Goal: Check status: Check status

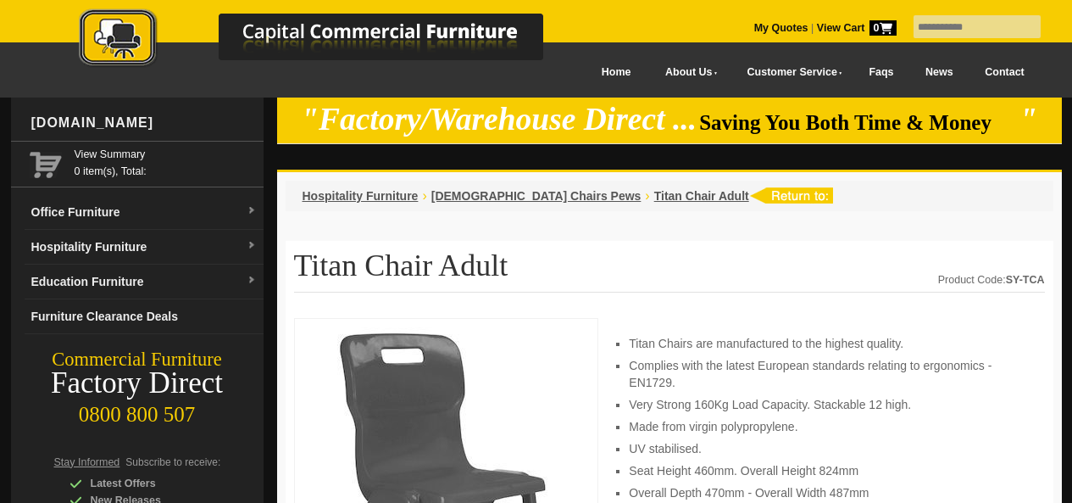
scroll to position [203, 0]
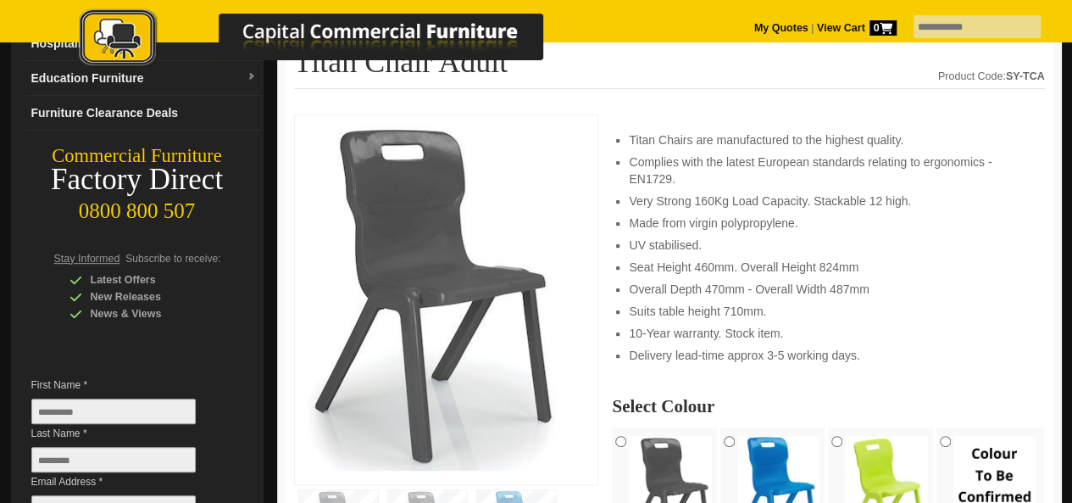
click at [594, 226] on div at bounding box center [446, 299] width 305 height 370
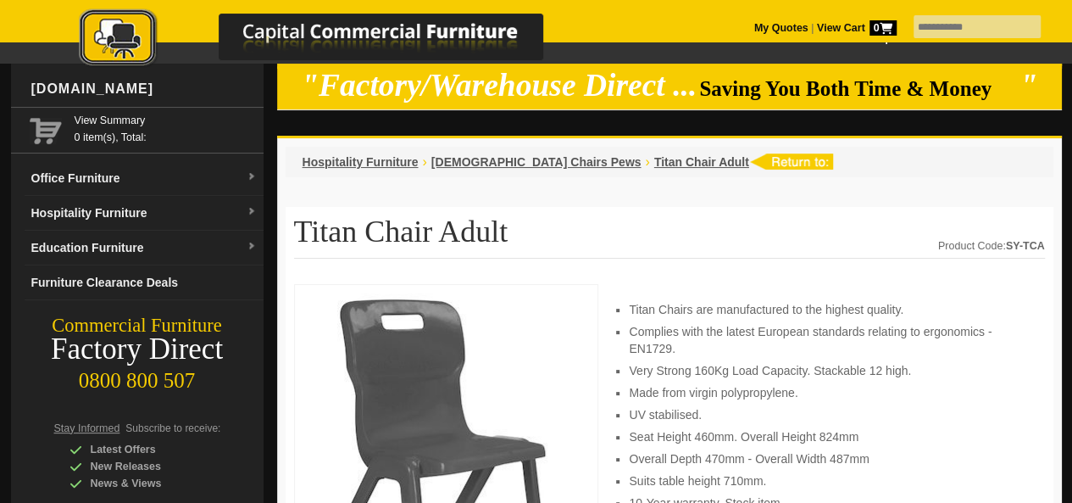
scroll to position [68, 0]
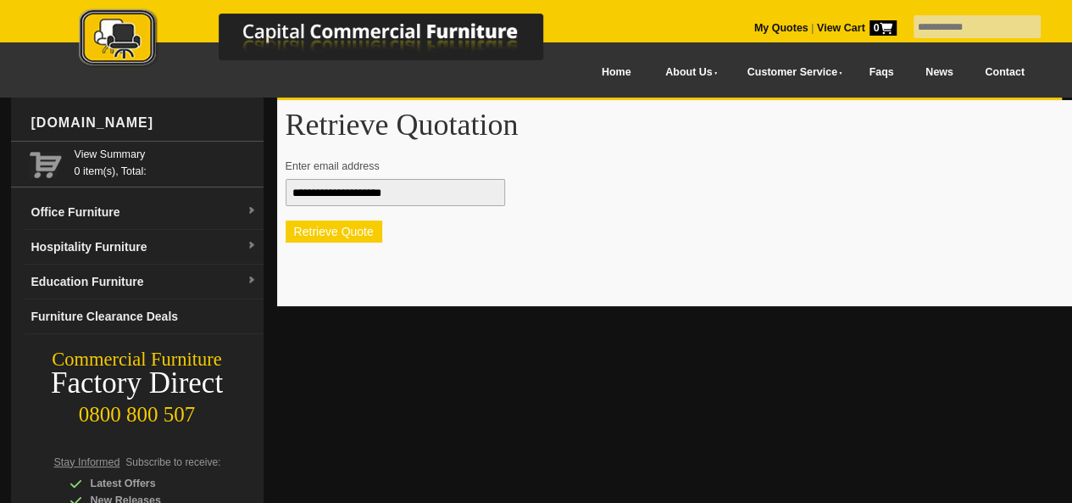
type input "**********"
click at [341, 240] on button "Retrieve Quote" at bounding box center [334, 231] width 97 height 22
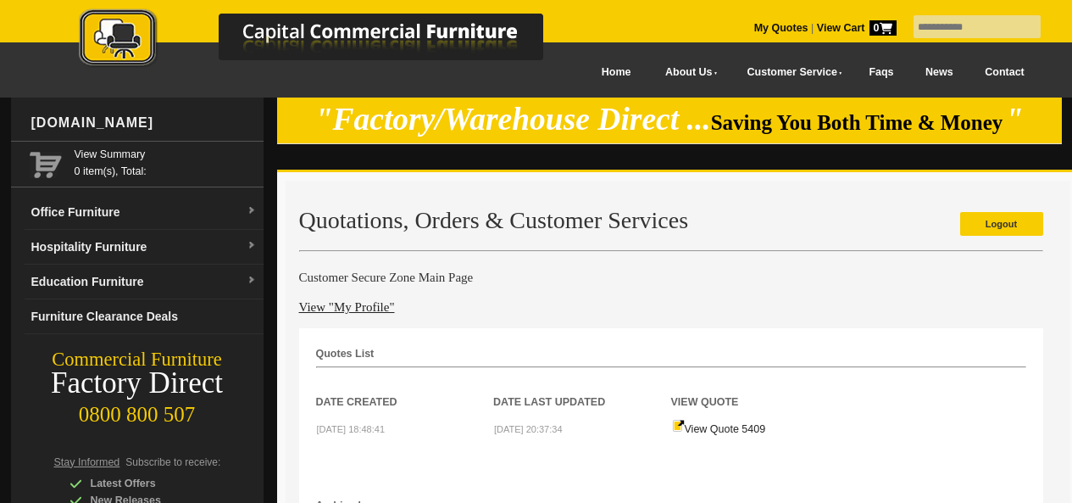
scroll to position [2, 0]
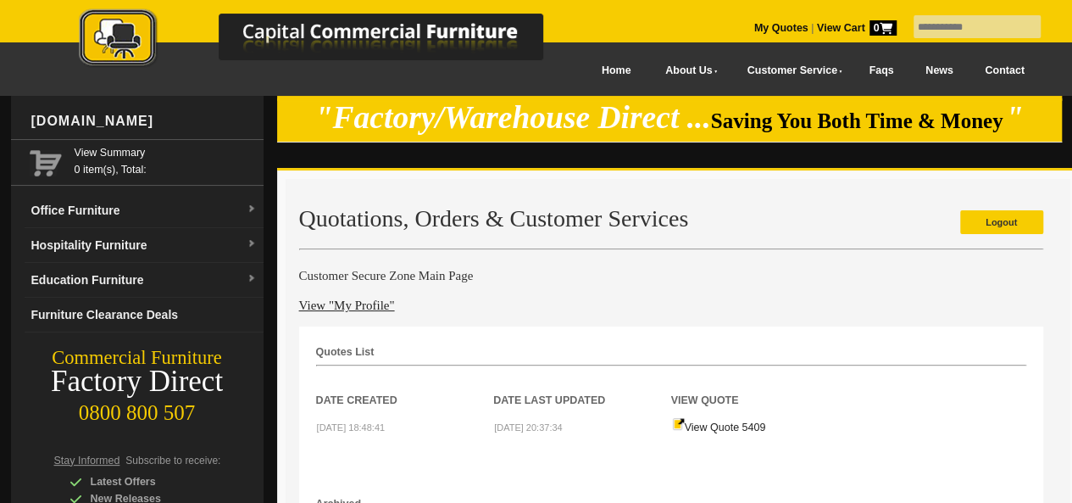
click at [678, 310] on div "Logout Quotations, Orders & Customer Services Customer Secure Zone Main Page Vi…" at bounding box center [678, 409] width 785 height 461
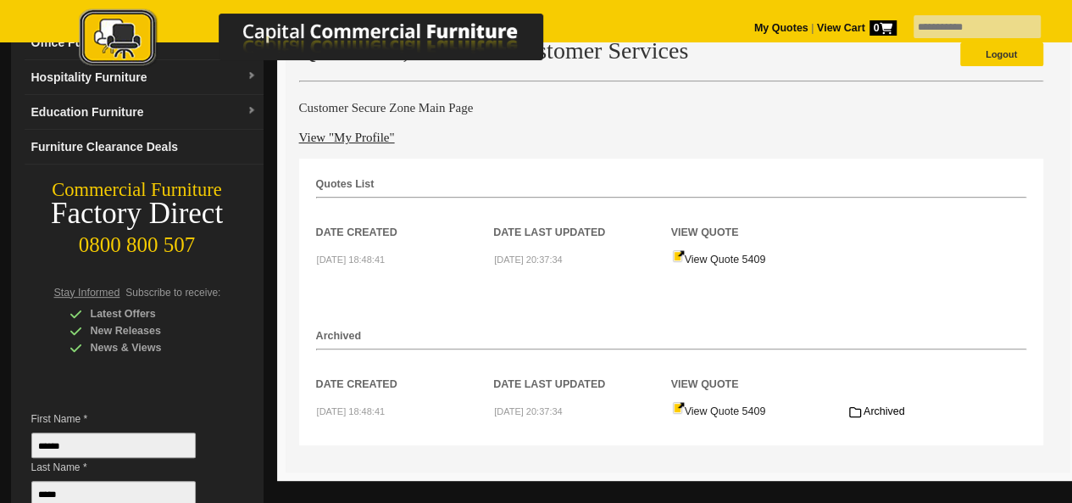
scroll to position [171, 0]
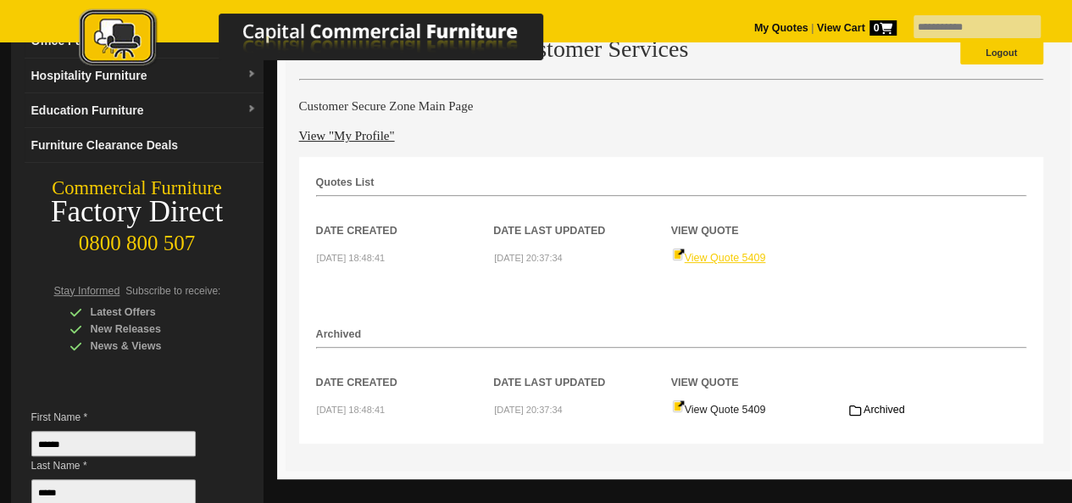
click at [722, 264] on link "View Quote 5409" at bounding box center [719, 258] width 94 height 12
